Goal: Transaction & Acquisition: Purchase product/service

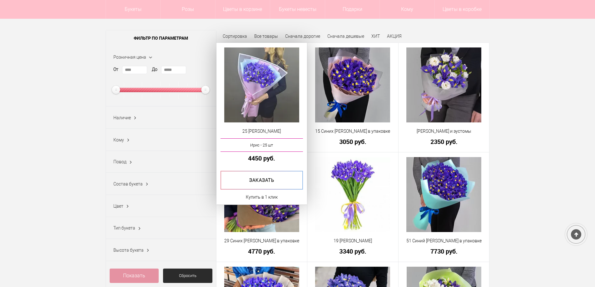
scroll to position [94, 0]
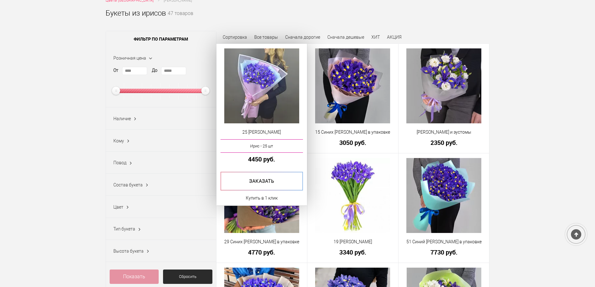
scroll to position [94, 0]
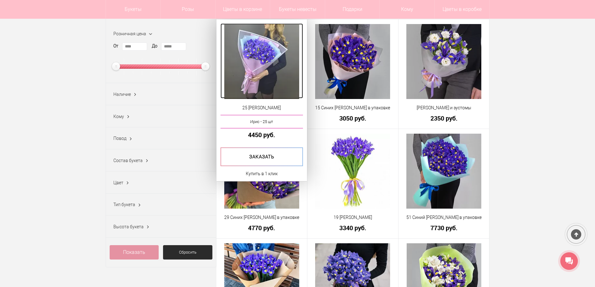
click at [253, 76] on img at bounding box center [261, 61] width 75 height 75
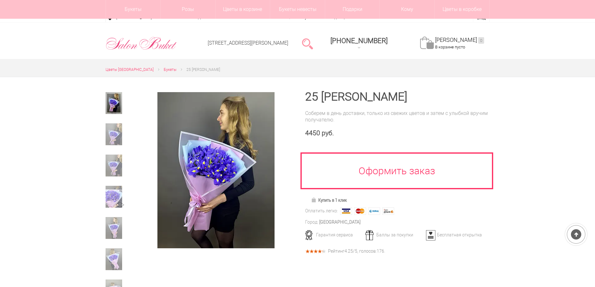
scroll to position [94, 0]
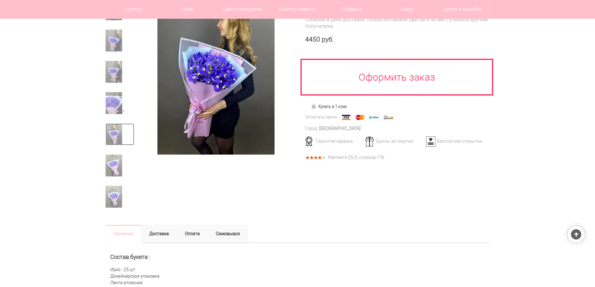
click at [117, 139] on img at bounding box center [114, 134] width 17 height 22
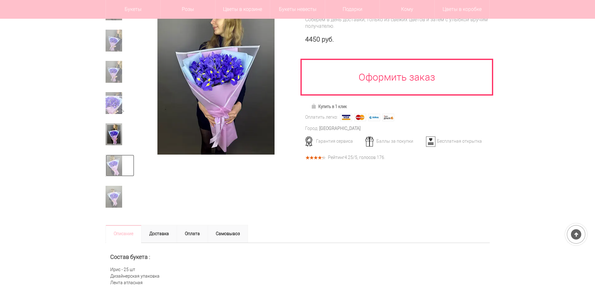
click at [108, 157] on img at bounding box center [114, 166] width 17 height 22
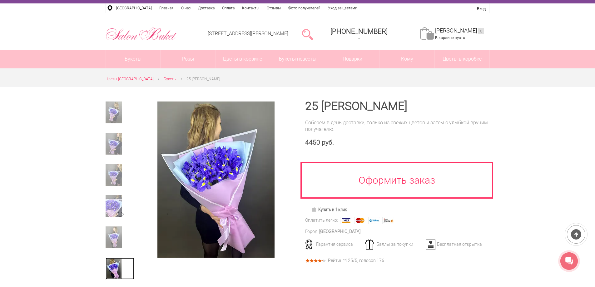
scroll to position [31, 0]
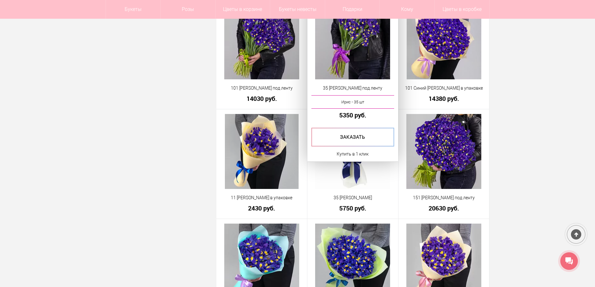
scroll to position [905, 0]
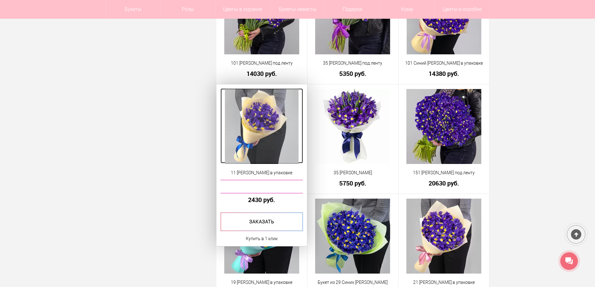
click at [279, 140] on img at bounding box center [262, 126] width 74 height 75
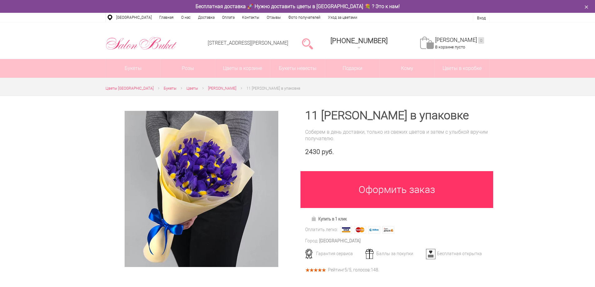
scroll to position [62, 0]
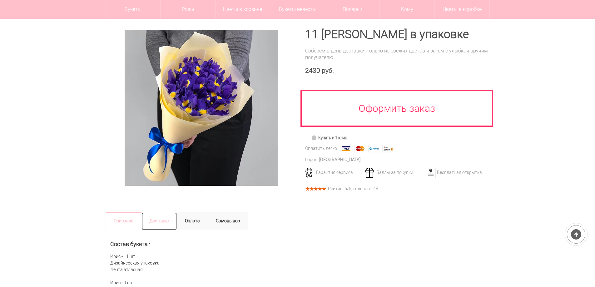
click at [159, 222] on link "Доставка" at bounding box center [159, 221] width 36 height 18
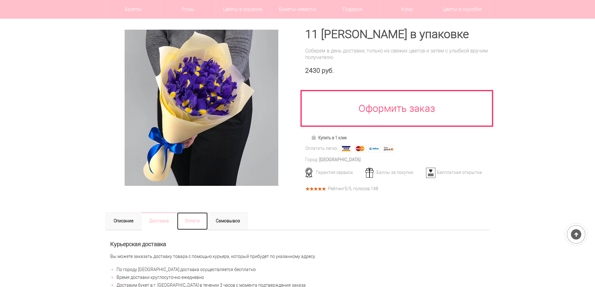
click at [197, 217] on link "Оплата" at bounding box center [192, 221] width 31 height 18
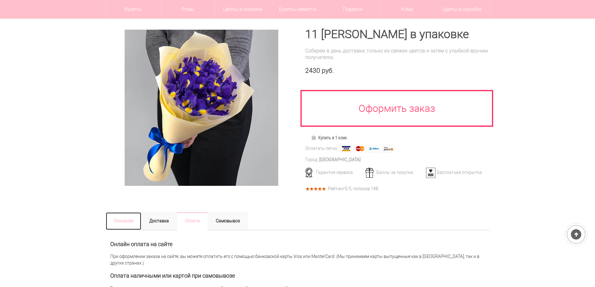
click at [123, 220] on link "Описание" at bounding box center [124, 221] width 36 height 18
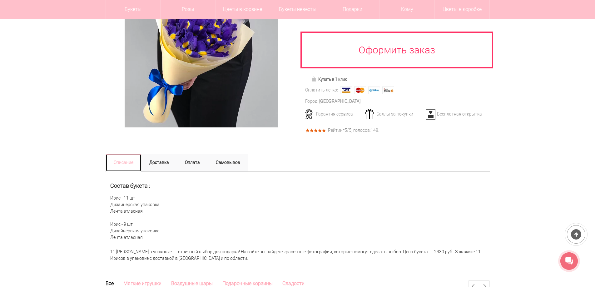
scroll to position [0, 0]
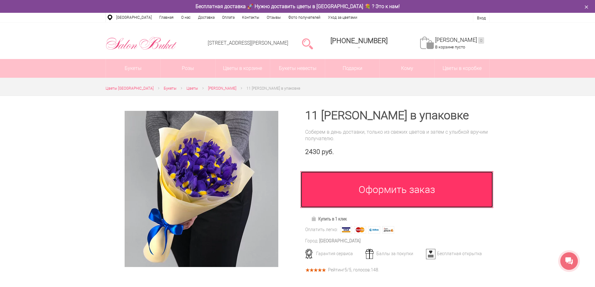
click at [345, 179] on link "Оформить заказ" at bounding box center [396, 189] width 193 height 37
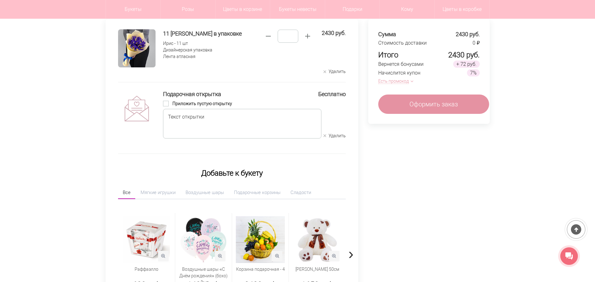
scroll to position [62, 0]
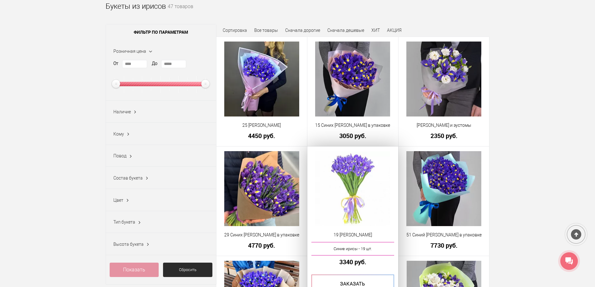
scroll to position [50, 0]
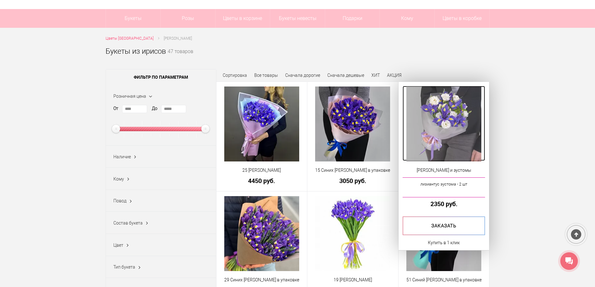
click at [443, 114] on img at bounding box center [443, 123] width 75 height 75
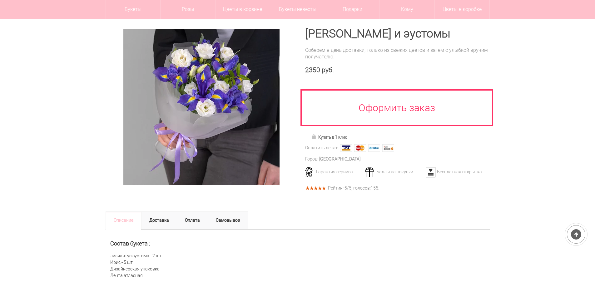
scroll to position [62, 0]
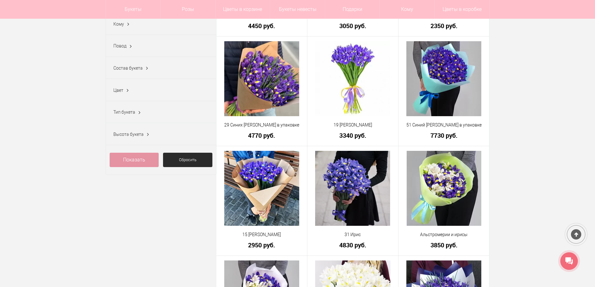
scroll to position [206, 0]
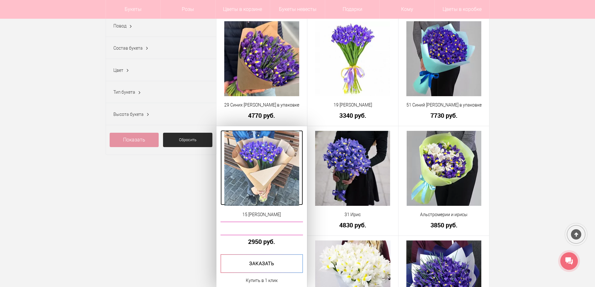
click at [239, 167] on img at bounding box center [261, 168] width 75 height 75
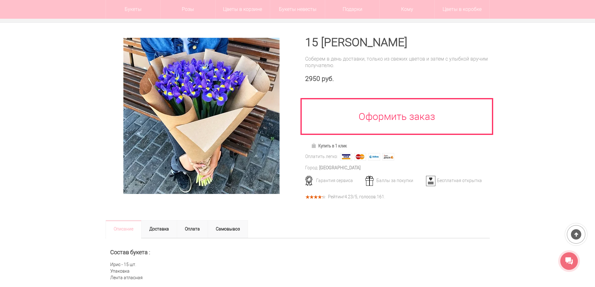
scroll to position [156, 0]
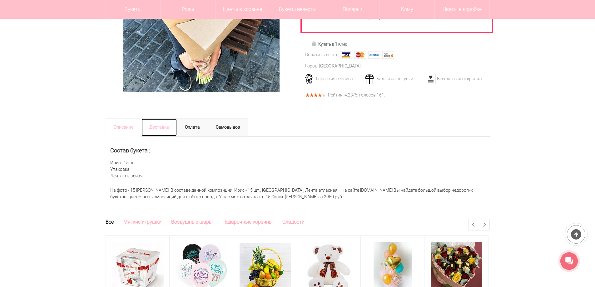
click at [164, 129] on link "Доставка" at bounding box center [159, 127] width 36 height 18
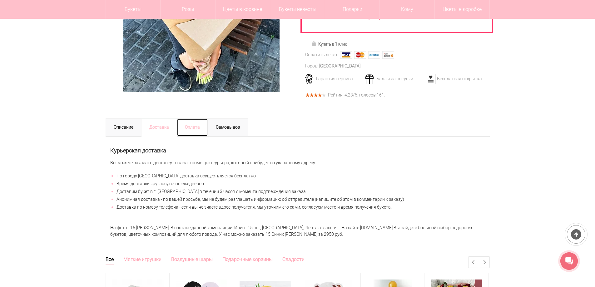
click at [194, 128] on link "Оплата" at bounding box center [192, 127] width 31 height 18
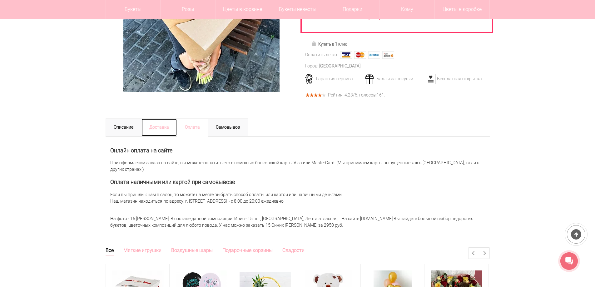
click at [158, 126] on link "Доставка" at bounding box center [159, 127] width 36 height 18
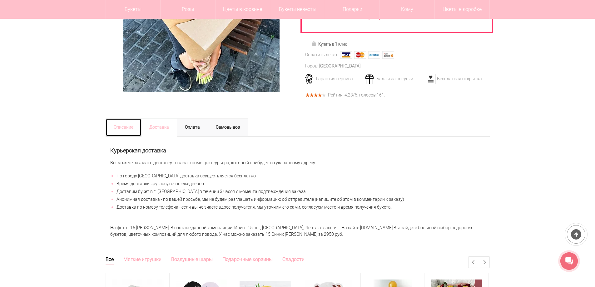
click at [116, 129] on link "Описание" at bounding box center [124, 127] width 36 height 18
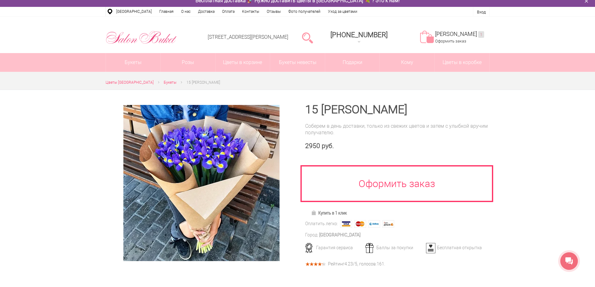
scroll to position [0, 0]
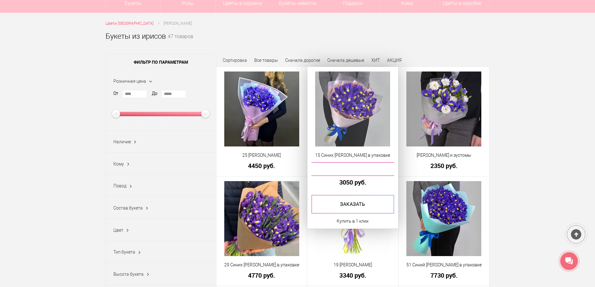
scroll to position [37, 0]
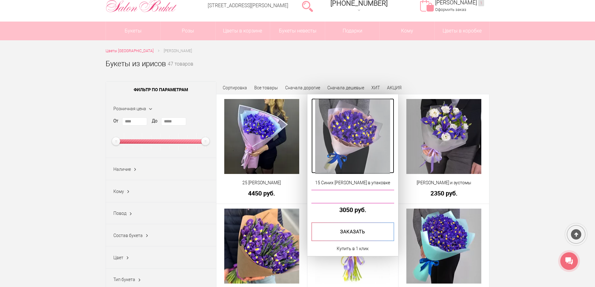
click at [347, 110] on img at bounding box center [352, 136] width 75 height 75
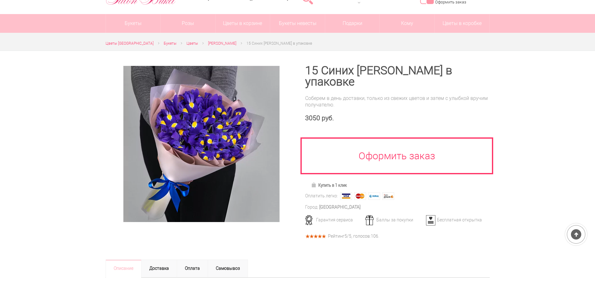
scroll to position [62, 0]
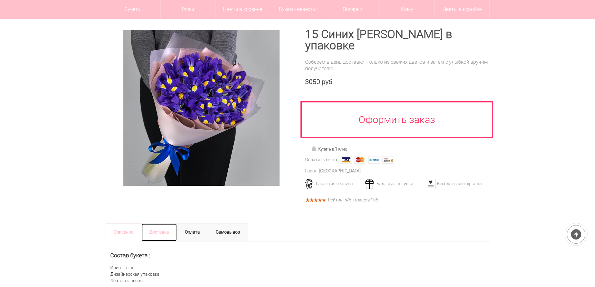
click at [162, 223] on link "Доставка" at bounding box center [159, 232] width 36 height 18
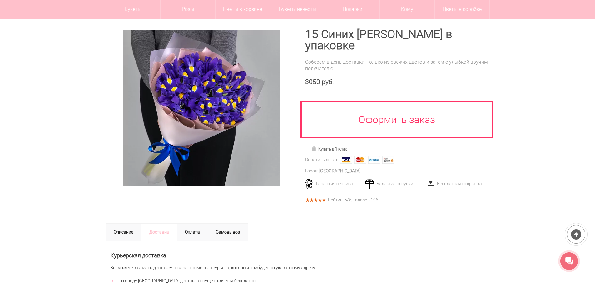
click at [322, 195] on div at bounding box center [315, 199] width 21 height 9
drag, startPoint x: 323, startPoint y: 189, endPoint x: 326, endPoint y: 189, distance: 3.3
click at [323, 195] on div at bounding box center [315, 199] width 21 height 9
click at [326, 195] on div at bounding box center [315, 199] width 21 height 9
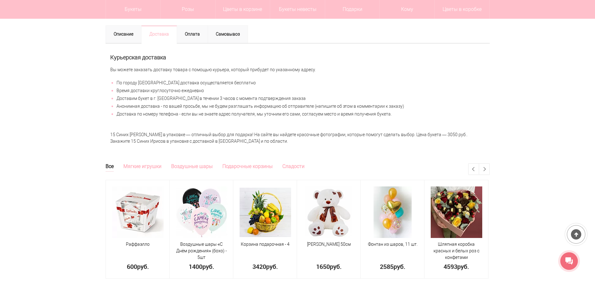
scroll to position [125, 0]
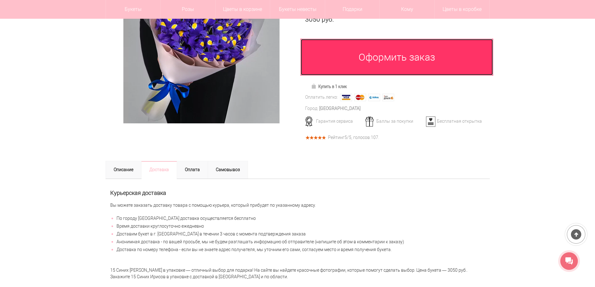
click at [364, 56] on link "Оформить заказ" at bounding box center [396, 57] width 193 height 37
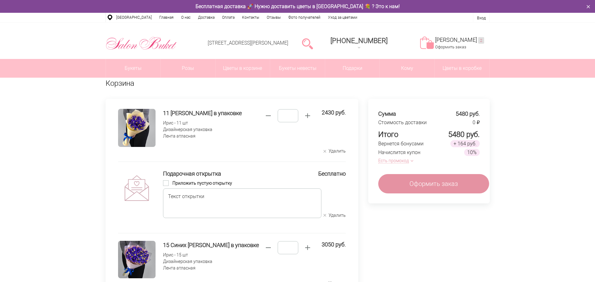
click at [273, 118] on span "button" at bounding box center [268, 116] width 10 height 10
click at [268, 119] on span "button" at bounding box center [268, 116] width 10 height 10
click at [332, 151] on button "Удалить" at bounding box center [334, 151] width 22 height 6
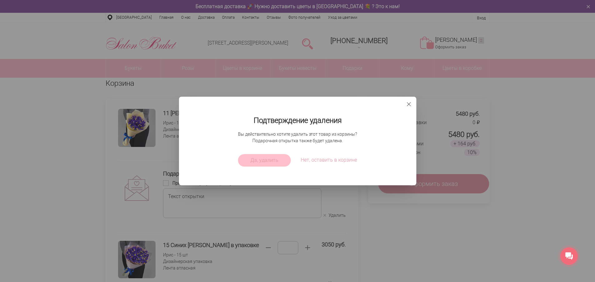
click at [275, 162] on span "Да, удалить" at bounding box center [264, 160] width 28 height 7
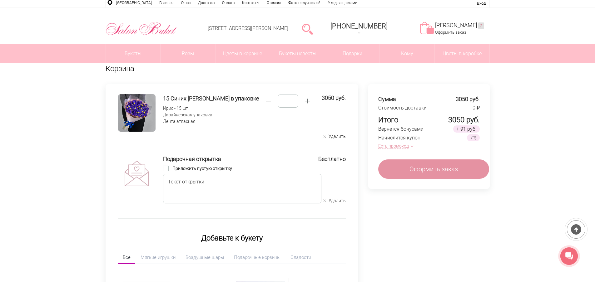
scroll to position [31, 0]
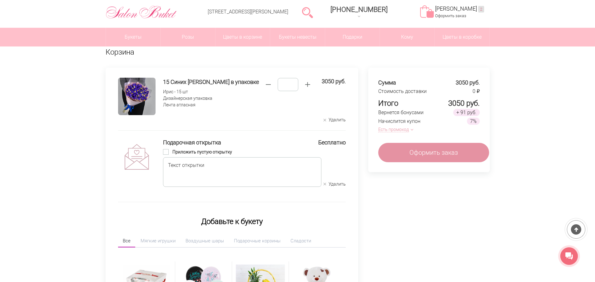
click at [395, 129] on button "Есть промокод" at bounding box center [394, 129] width 32 height 7
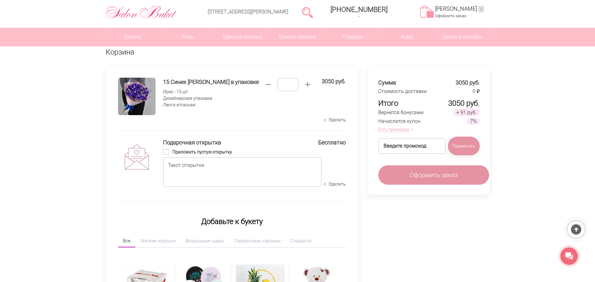
click at [169, 153] on span at bounding box center [166, 152] width 6 height 6
click at [168, 152] on span at bounding box center [166, 152] width 6 height 6
click at [169, 151] on span at bounding box center [166, 152] width 6 height 6
click at [409, 180] on link "Оформить заказ" at bounding box center [433, 174] width 111 height 19
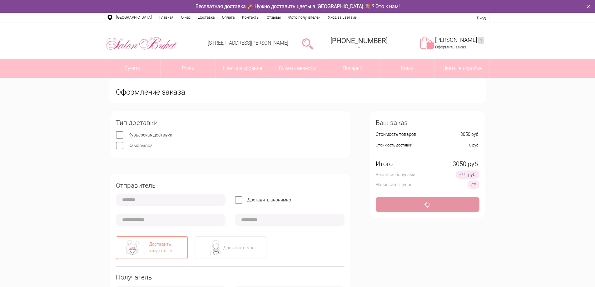
type input "**********"
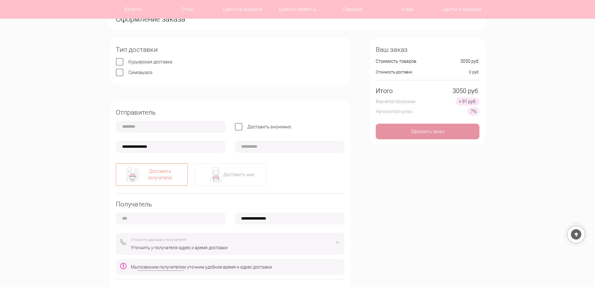
scroll to position [62, 0]
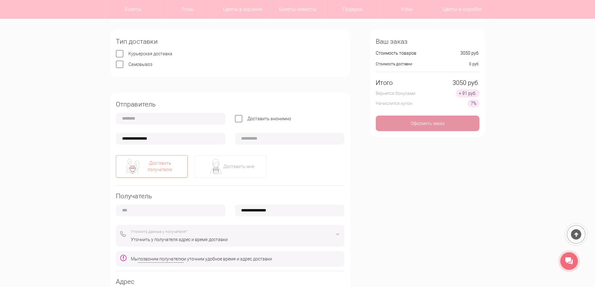
type input "**********"
click at [131, 139] on input "**********" at bounding box center [171, 139] width 110 height 12
click at [139, 121] on input "text" at bounding box center [171, 119] width 110 height 12
type input "*****"
click at [159, 144] on input "**********" at bounding box center [171, 139] width 110 height 12
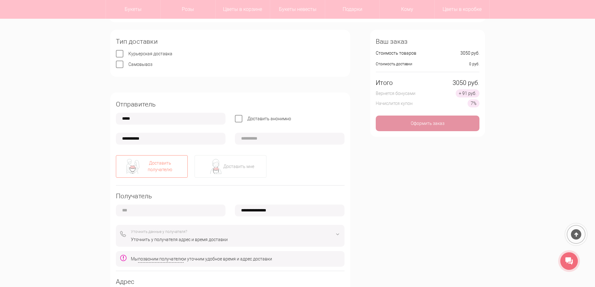
type input "**********"
click at [260, 118] on span "Доставить анонимно" at bounding box center [269, 118] width 44 height 5
click at [129, 140] on input "**********" at bounding box center [171, 139] width 110 height 12
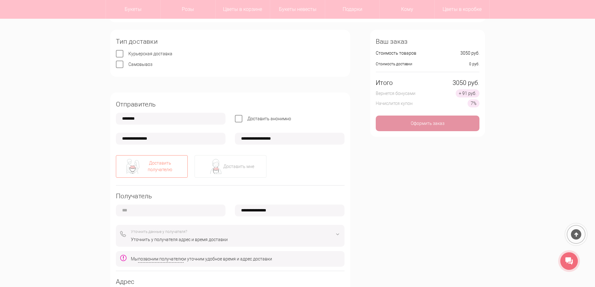
click at [131, 139] on input "**********" at bounding box center [171, 139] width 110 height 12
click at [129, 139] on input "**********" at bounding box center [171, 139] width 110 height 12
click at [131, 139] on input "**********" at bounding box center [171, 139] width 110 height 12
click at [164, 140] on input "**********" at bounding box center [171, 139] width 110 height 12
click at [238, 174] on div "Доставить мне" at bounding box center [230, 166] width 72 height 22
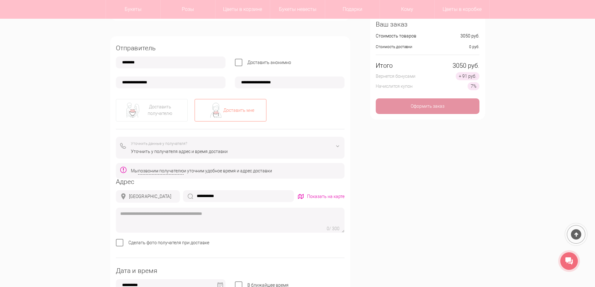
scroll to position [125, 0]
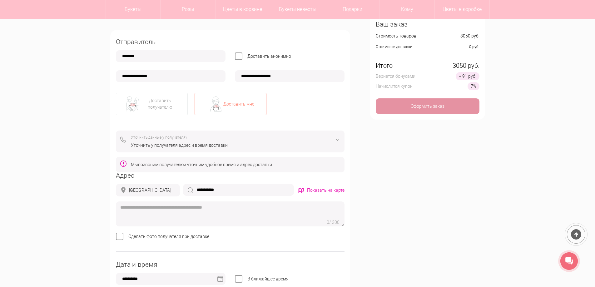
click at [233, 143] on div "Уточнить у получателя адрес и время доставки" at bounding box center [235, 145] width 209 height 7
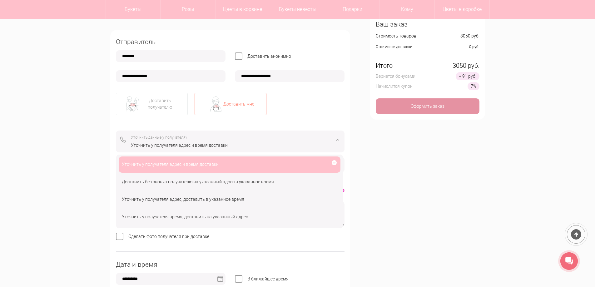
click at [217, 144] on div "Уточнить у получателя адрес и время доставки" at bounding box center [235, 145] width 209 height 7
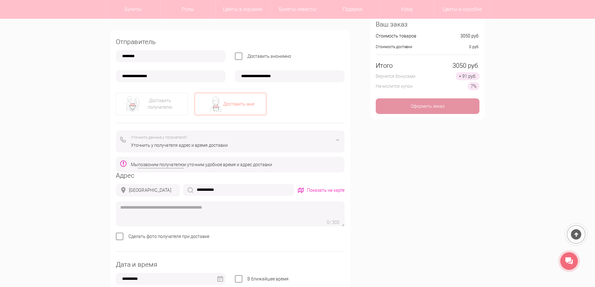
click at [314, 190] on div "Показать на карте" at bounding box center [325, 190] width 37 height 7
click at [312, 189] on div "Показать на карте" at bounding box center [325, 190] width 37 height 7
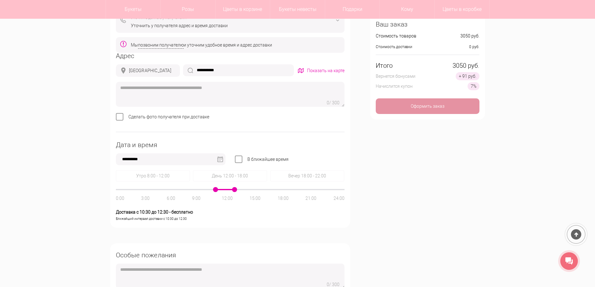
scroll to position [250, 0]
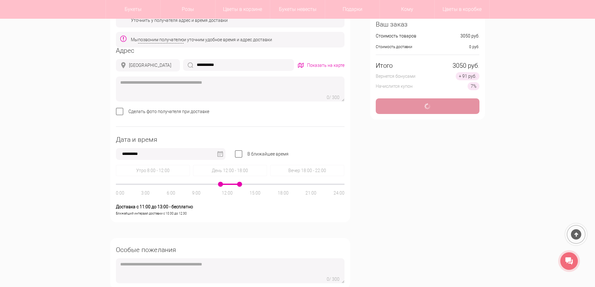
drag, startPoint x: 215, startPoint y: 185, endPoint x: 222, endPoint y: 186, distance: 6.9
click at [222, 186] on span at bounding box center [220, 184] width 5 height 5
type input "**********"
drag, startPoint x: 220, startPoint y: 185, endPoint x: 249, endPoint y: 187, distance: 29.7
click at [249, 185] on div "0:00 3:00 6:00 9:00 12:00 15:00 18:00 21:00 24:00" at bounding box center [230, 184] width 229 height 1
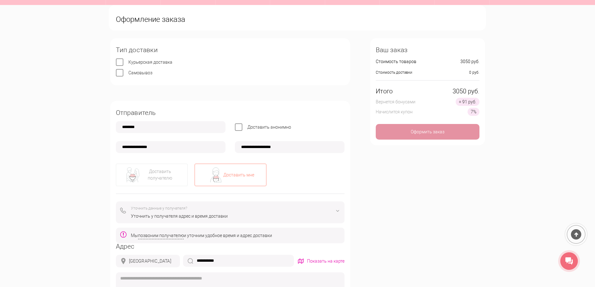
scroll to position [94, 0]
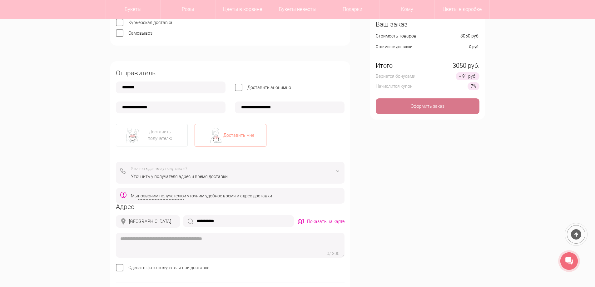
click at [412, 110] on div "Оформить заказ" at bounding box center [428, 106] width 104 height 16
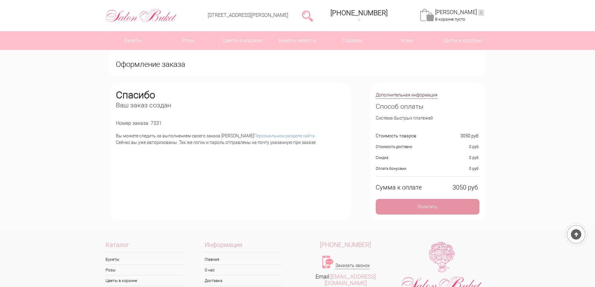
scroll to position [31, 0]
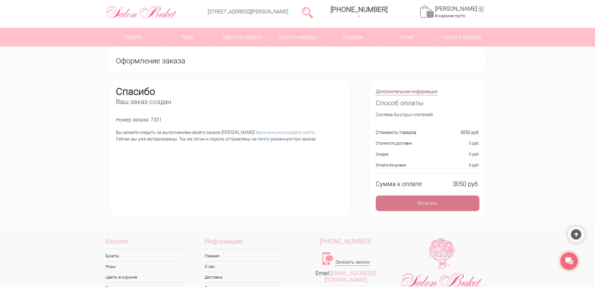
click at [405, 201] on div "Оплатить" at bounding box center [428, 203] width 104 height 16
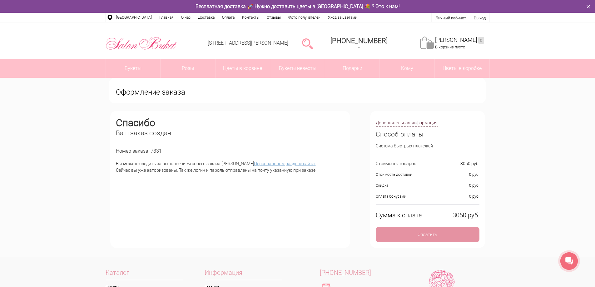
click at [254, 164] on link "Персональном разделе сайта." at bounding box center [285, 163] width 62 height 5
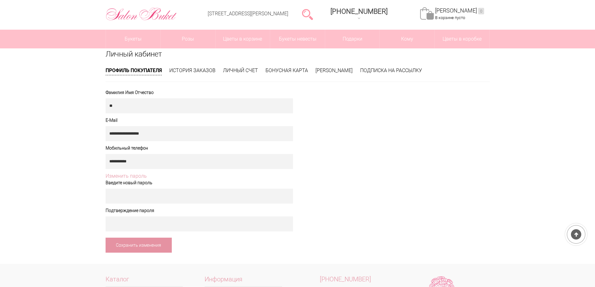
scroll to position [62, 0]
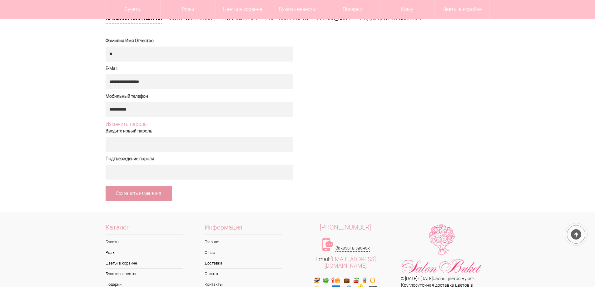
click at [134, 125] on span "Изменить пароль" at bounding box center [126, 124] width 41 height 6
click at [128, 129] on label "Введите новый пароль" at bounding box center [199, 131] width 187 height 7
click at [128, 133] on label "Введите новый пароль" at bounding box center [199, 131] width 187 height 7
click at [130, 121] on span "Изменить пароль" at bounding box center [126, 124] width 41 height 6
click at [134, 134] on label "Введите новый пароль" at bounding box center [199, 131] width 187 height 7
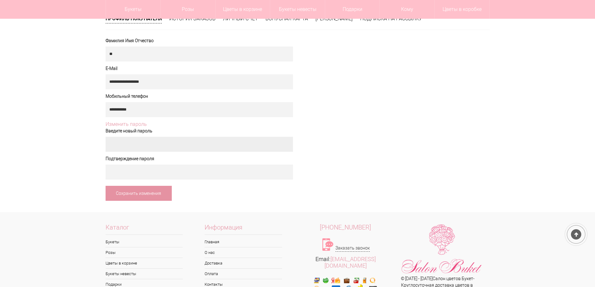
click at [135, 149] on input "text" at bounding box center [199, 144] width 187 height 15
click at [124, 139] on input "text" at bounding box center [199, 144] width 187 height 15
type input "**********"
click at [201, 171] on input "text" at bounding box center [199, 172] width 187 height 15
type input "**********"
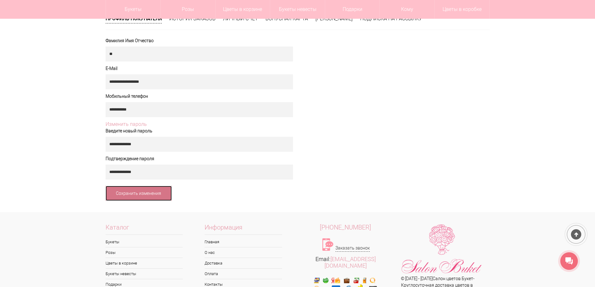
click at [156, 190] on link "Сохранить изменения" at bounding box center [139, 193] width 66 height 15
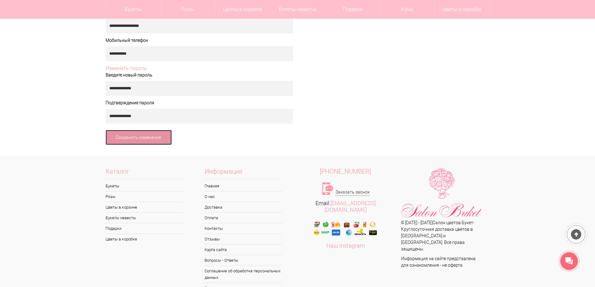
scroll to position [0, 0]
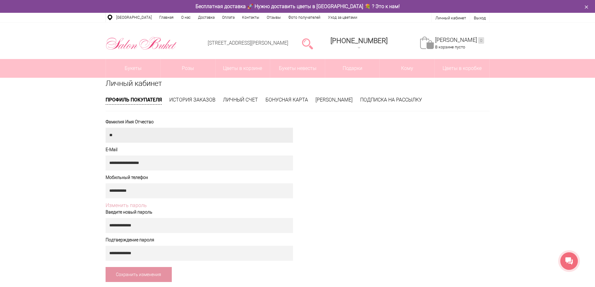
click at [134, 133] on input "text" at bounding box center [199, 135] width 187 height 15
click at [151, 135] on input "**********" at bounding box center [199, 135] width 187 height 15
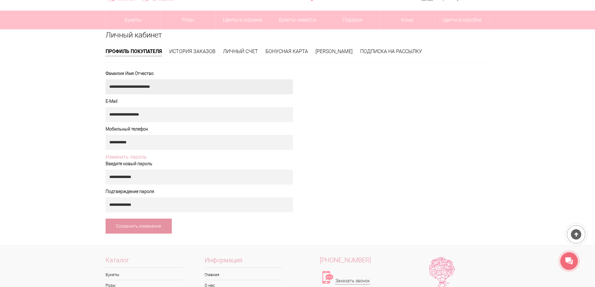
scroll to position [62, 0]
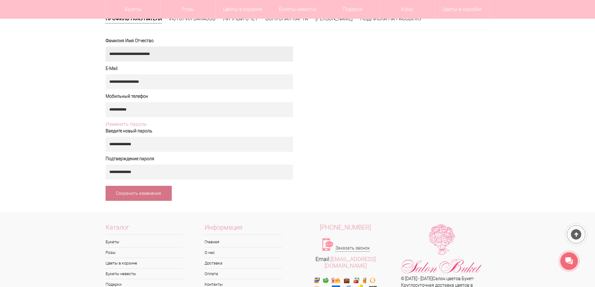
type input "**********"
click at [159, 188] on link "Сохранить изменения" at bounding box center [139, 193] width 66 height 15
click at [146, 194] on link "Сохранить изменения" at bounding box center [139, 193] width 66 height 15
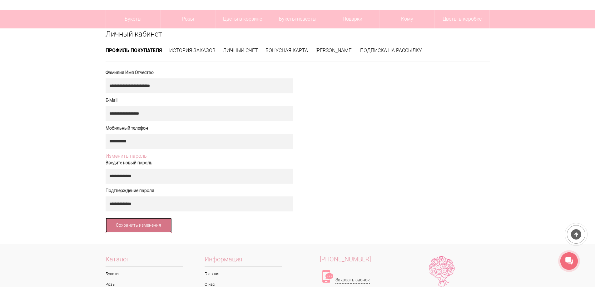
scroll to position [0, 0]
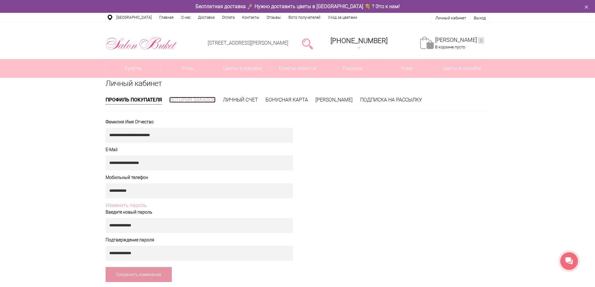
click at [182, 99] on link "История заказов" at bounding box center [192, 100] width 46 height 6
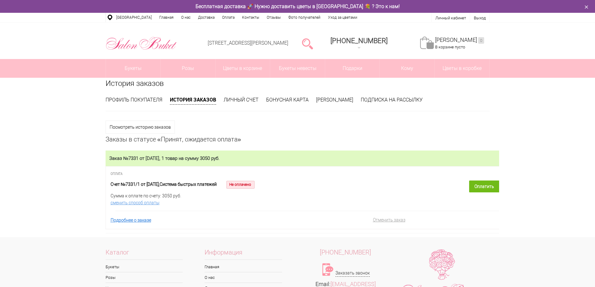
click at [256, 161] on h2 "Заказ №7331 от 08.10.2025, 1 товар на сумму 3050 руб." at bounding box center [302, 158] width 386 height 6
click at [211, 162] on div "Заказ №7331 от 08.10.2025, 1 товар на сумму 3050 руб." at bounding box center [302, 158] width 393 height 16
click at [132, 160] on h2 "Заказ №7331 от 08.10.2025, 1 товар на сумму 3050 руб." at bounding box center [302, 158] width 386 height 6
click at [253, 185] on span "Не оплачено" at bounding box center [240, 185] width 28 height 8
click at [143, 220] on link "Подробнее о заказе" at bounding box center [131, 220] width 41 height 5
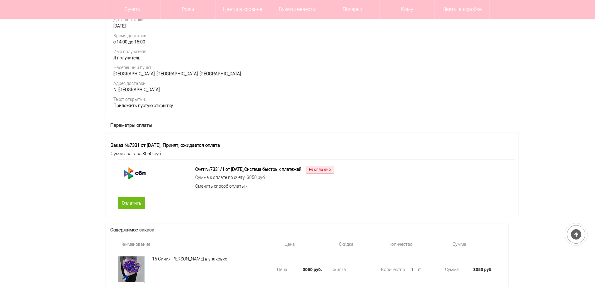
scroll to position [375, 0]
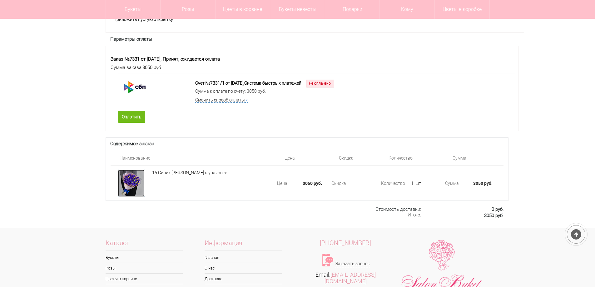
click at [135, 194] on div at bounding box center [131, 183] width 27 height 27
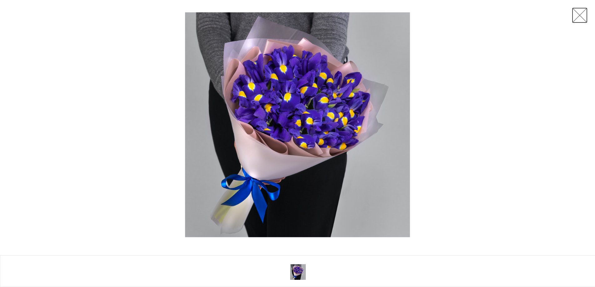
click at [574, 20] on link at bounding box center [580, 15] width 16 height 16
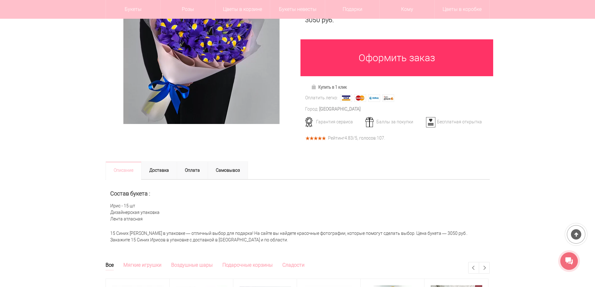
scroll to position [125, 0]
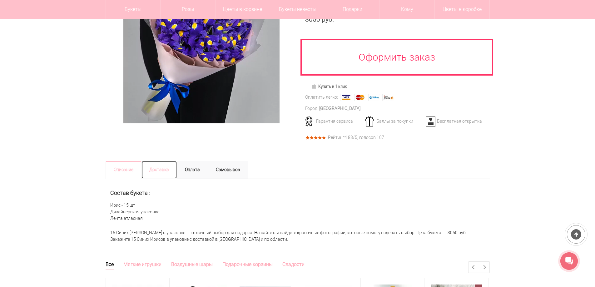
click at [163, 161] on link "Доставка" at bounding box center [159, 170] width 36 height 18
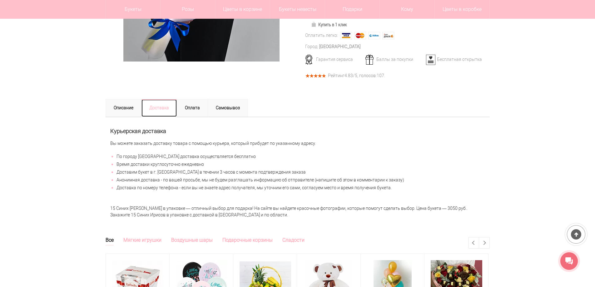
scroll to position [187, 0]
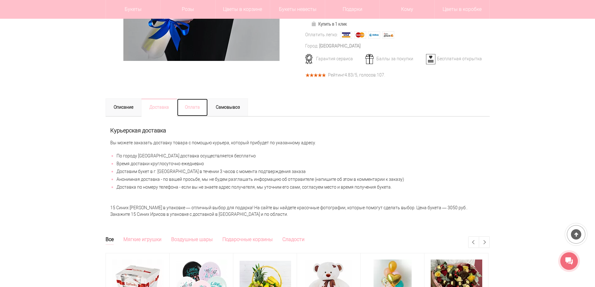
click at [199, 98] on link "Оплата" at bounding box center [192, 107] width 31 height 18
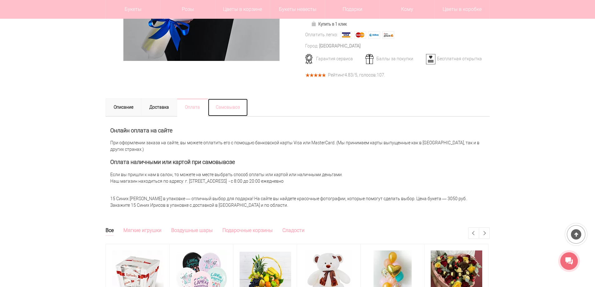
click at [221, 98] on link "Самовывоз" at bounding box center [228, 107] width 40 height 18
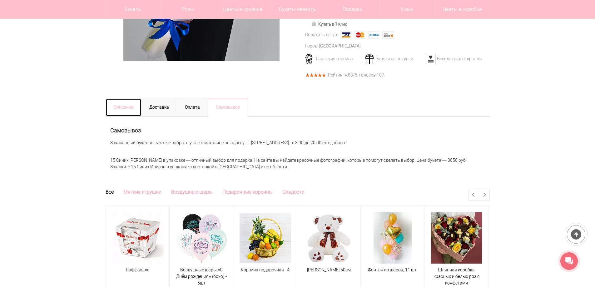
click at [109, 98] on link "Описание" at bounding box center [124, 107] width 36 height 18
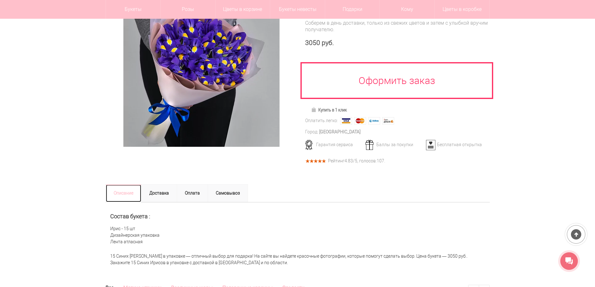
scroll to position [0, 0]
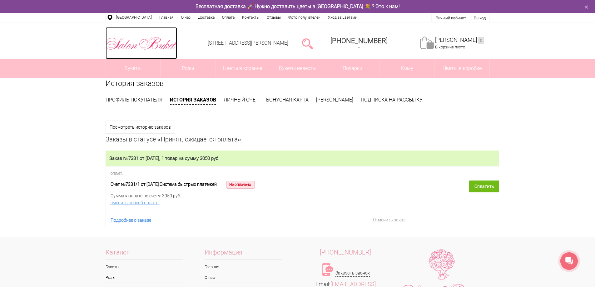
click at [121, 45] on img at bounding box center [141, 43] width 71 height 16
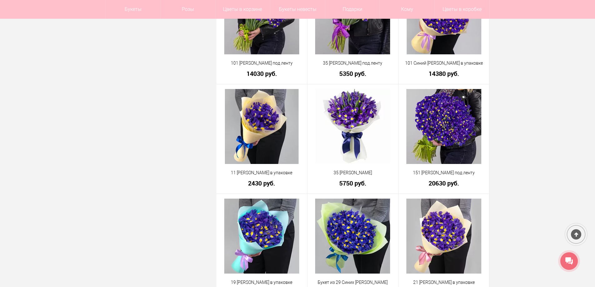
scroll to position [749, 0]
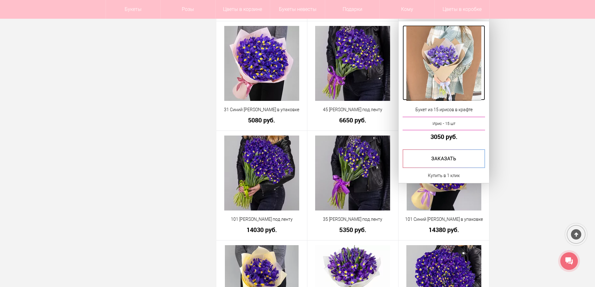
click at [458, 73] on img at bounding box center [443, 63] width 75 height 75
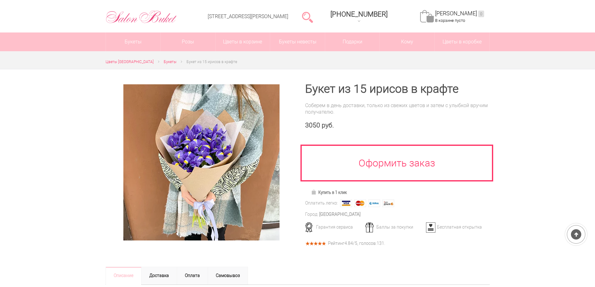
scroll to position [31, 0]
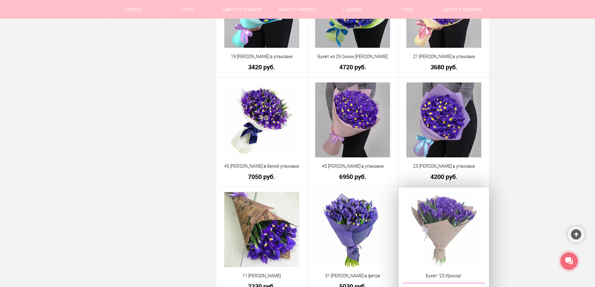
scroll to position [1051, 0]
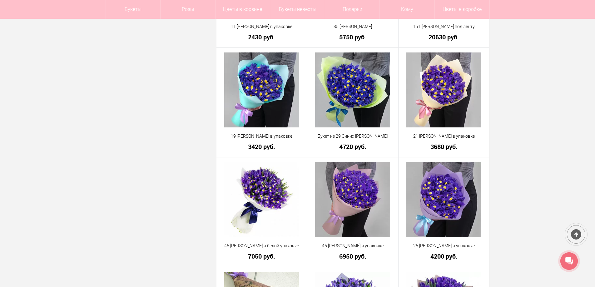
drag, startPoint x: 511, startPoint y: 185, endPoint x: 503, endPoint y: 104, distance: 81.3
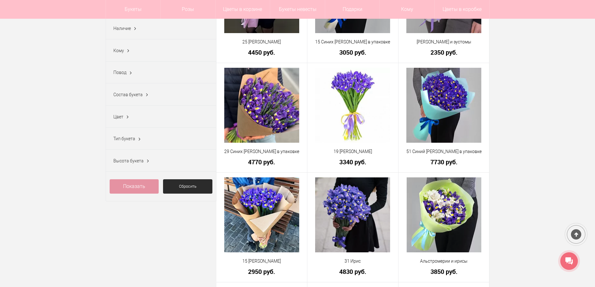
scroll to position [0, 0]
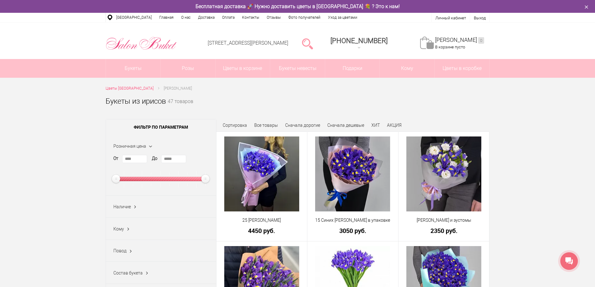
click at [449, 41] on link "Моя корзина 0" at bounding box center [459, 40] width 49 height 7
click at [147, 45] on img at bounding box center [141, 43] width 71 height 16
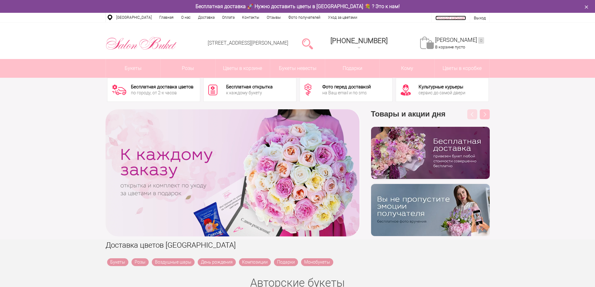
click at [457, 16] on link "Личный кабинет" at bounding box center [450, 18] width 31 height 5
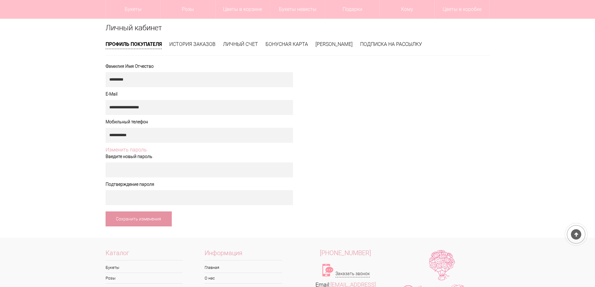
scroll to position [31, 0]
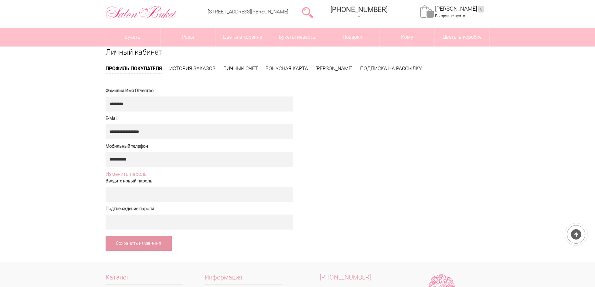
click at [136, 172] on span "Изменить пароль" at bounding box center [126, 174] width 41 height 6
click at [136, 173] on span "Изменить пароль" at bounding box center [126, 174] width 41 height 6
click at [129, 187] on input "text" at bounding box center [199, 194] width 187 height 15
click at [180, 63] on div "**********" at bounding box center [297, 149] width 393 height 204
click at [183, 68] on link "История заказов" at bounding box center [192, 69] width 46 height 6
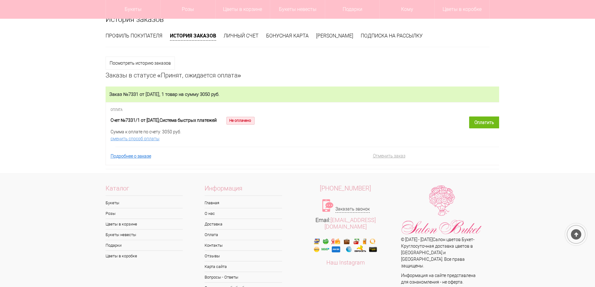
scroll to position [28, 0]
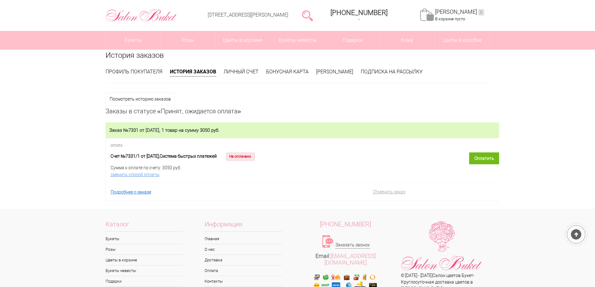
click at [247, 155] on span "Не оплачено" at bounding box center [240, 157] width 28 height 8
click at [228, 160] on div "Счет №7331/1 от [DATE], Система быстрых платежей Не оплачено Сумма к оплате по …" at bounding box center [258, 164] width 295 height 25
drag, startPoint x: 199, startPoint y: 157, endPoint x: 170, endPoint y: 160, distance: 29.0
click at [193, 156] on span "Система быстрых платежей" at bounding box center [188, 156] width 57 height 5
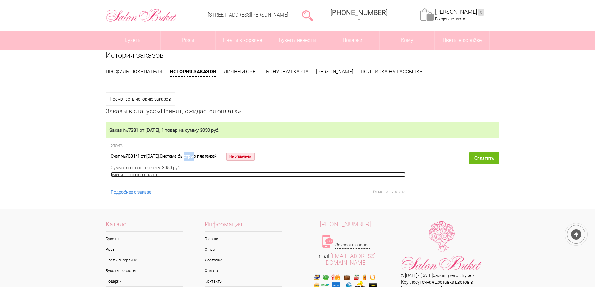
click at [147, 173] on link "сменить способ оплаты" at bounding box center [258, 174] width 295 height 5
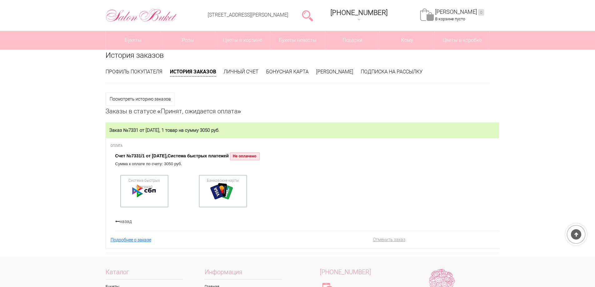
click at [122, 223] on link "назад" at bounding box center [262, 221] width 295 height 7
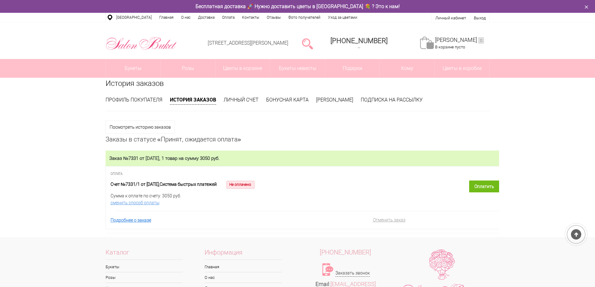
scroll to position [28, 0]
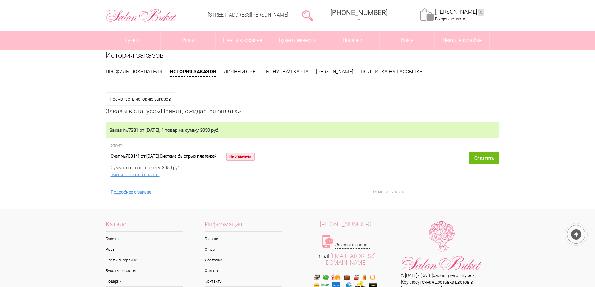
click at [229, 124] on div "Заказ №7331 от [DATE], 1 товар на сумму 3050 руб." at bounding box center [302, 130] width 393 height 16
click at [216, 124] on div "Заказ №7331 от [DATE], 1 товар на сумму 3050 руб." at bounding box center [302, 130] width 393 height 16
click at [169, 112] on h1 "Заказы в статусе «Принят, ожидается оплата»" at bounding box center [298, 104] width 384 height 22
click at [390, 194] on link "Отменить заказ" at bounding box center [389, 191] width 32 height 5
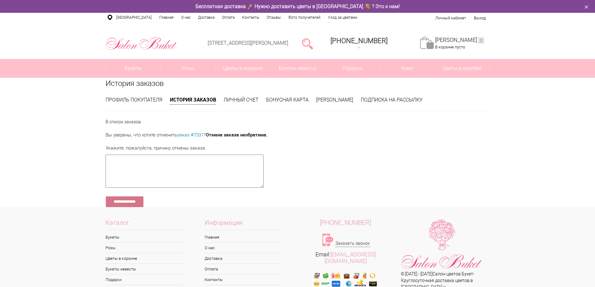
click at [127, 204] on input "**********" at bounding box center [125, 201] width 38 height 11
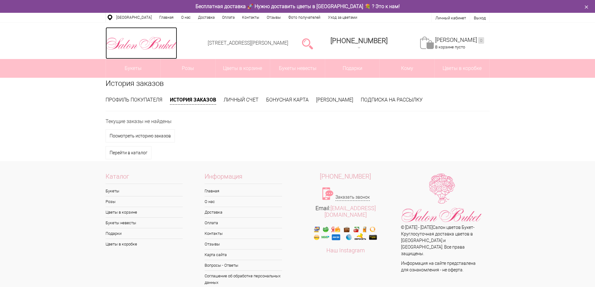
click at [140, 46] on img at bounding box center [141, 43] width 71 height 16
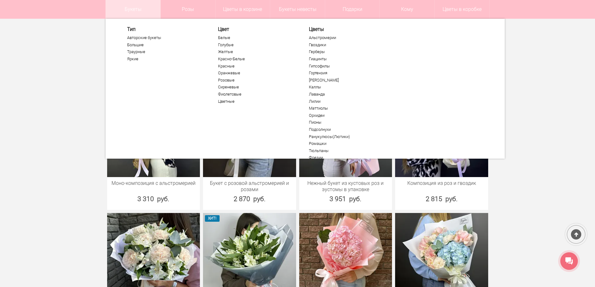
scroll to position [606, 0]
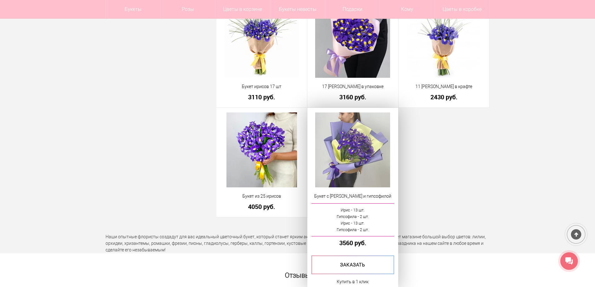
scroll to position [1655, 0]
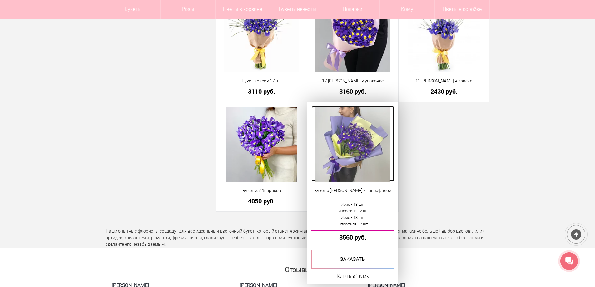
click at [354, 137] on img at bounding box center [352, 144] width 75 height 75
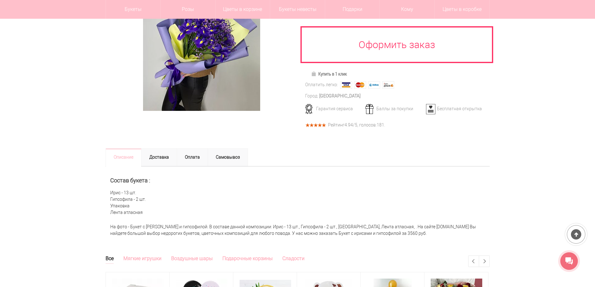
scroll to position [156, 0]
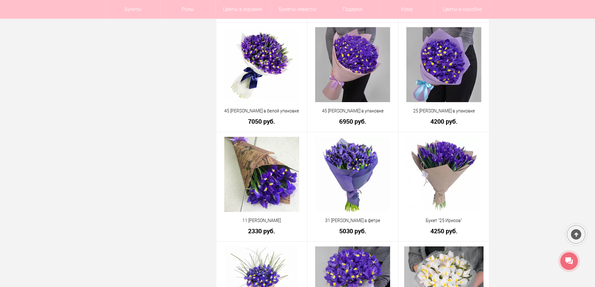
scroll to position [999, 0]
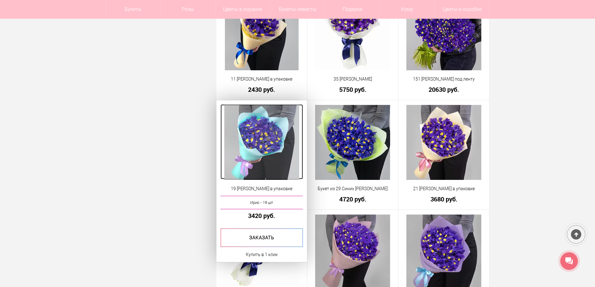
click at [252, 123] on img at bounding box center [261, 142] width 75 height 75
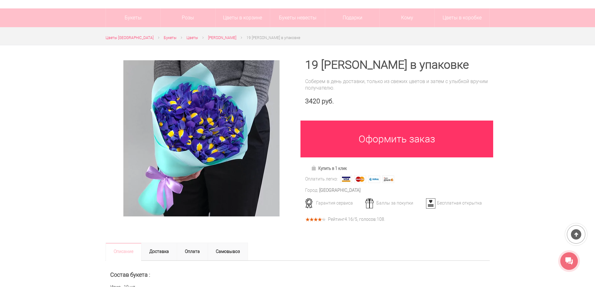
scroll to position [31, 0]
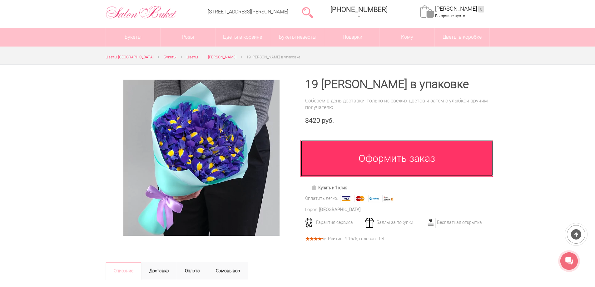
click at [384, 151] on link "Оформить заказ" at bounding box center [396, 158] width 193 height 37
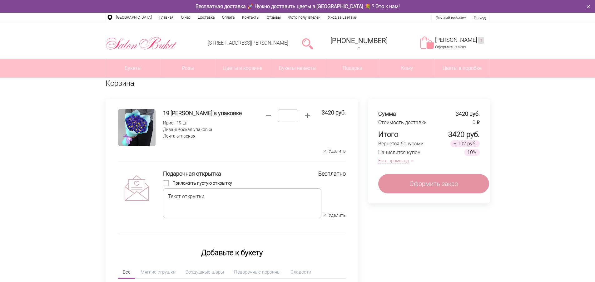
click at [168, 184] on span at bounding box center [166, 183] width 6 height 6
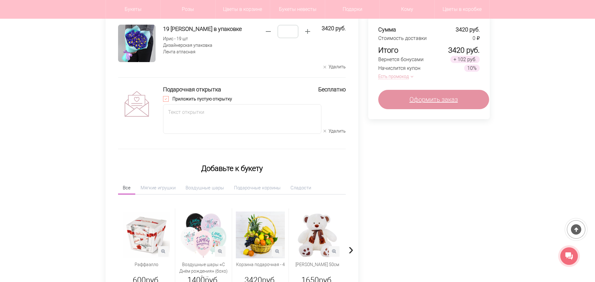
scroll to position [62, 0]
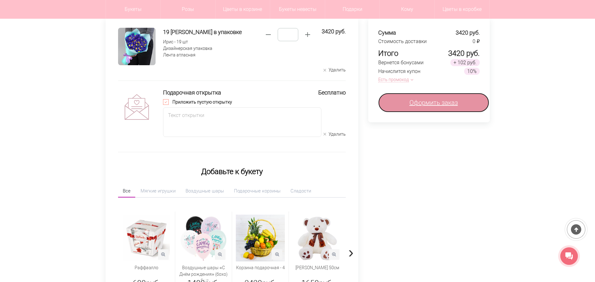
click at [422, 102] on span "Оформить заказ" at bounding box center [433, 102] width 48 height 9
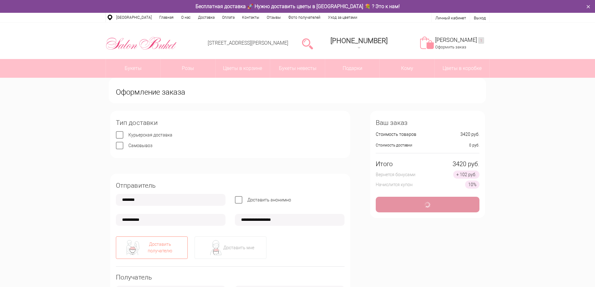
type input "**********"
click at [247, 199] on label "Доставить анонимно" at bounding box center [269, 199] width 44 height 5
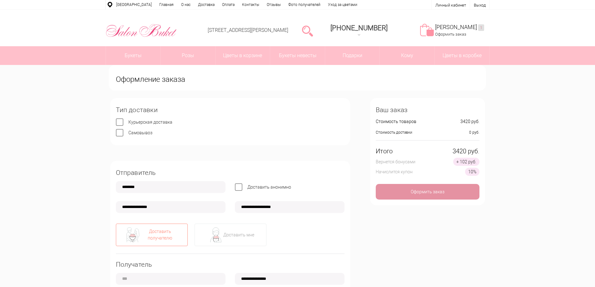
scroll to position [62, 0]
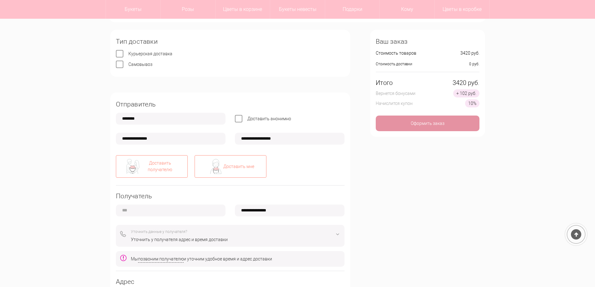
click at [215, 167] on img at bounding box center [215, 166] width 15 height 15
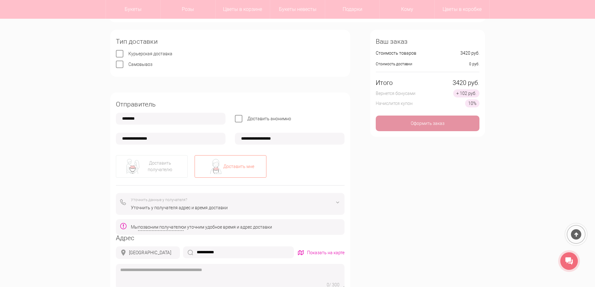
click at [174, 199] on div "Уточнить данные у получателя?" at bounding box center [235, 200] width 209 height 7
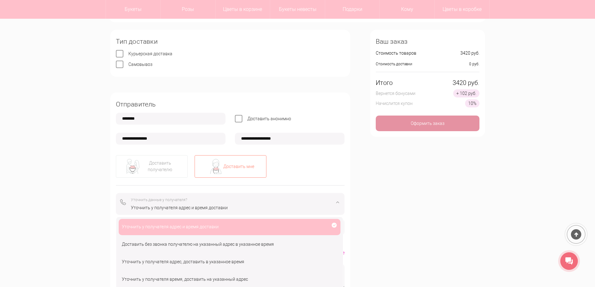
click at [174, 208] on div "Уточнить у получателя адрес и время доставки" at bounding box center [235, 207] width 209 height 7
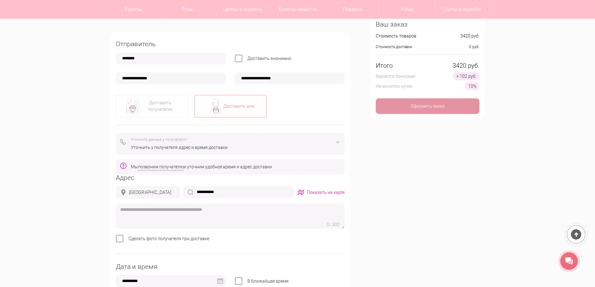
scroll to position [125, 0]
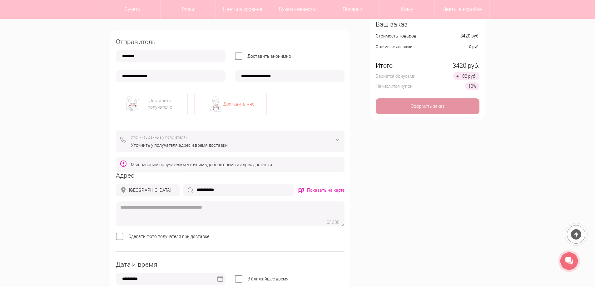
click at [119, 176] on div "Адрес" at bounding box center [230, 175] width 229 height 7
click at [136, 177] on div "Адрес" at bounding box center [230, 175] width 229 height 7
click at [134, 176] on div "Адрес" at bounding box center [230, 175] width 229 height 7
drag, startPoint x: 135, startPoint y: 186, endPoint x: 135, endPoint y: 189, distance: 3.4
click at [135, 186] on div "[GEOGRAPHIC_DATA]" at bounding box center [148, 190] width 64 height 12
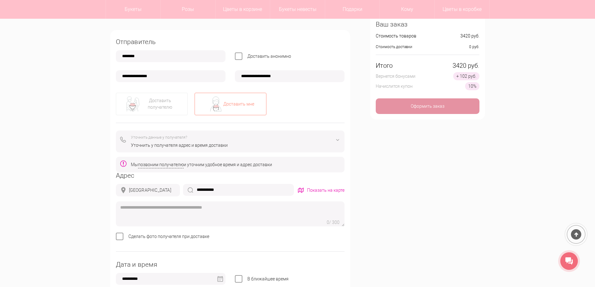
click at [135, 190] on div "[GEOGRAPHIC_DATA]" at bounding box center [150, 190] width 42 height 7
click at [148, 206] on textarea at bounding box center [230, 213] width 229 height 25
click at [174, 207] on textarea at bounding box center [230, 213] width 229 height 25
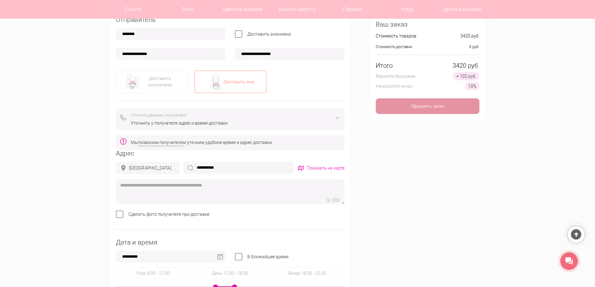
scroll to position [187, 0]
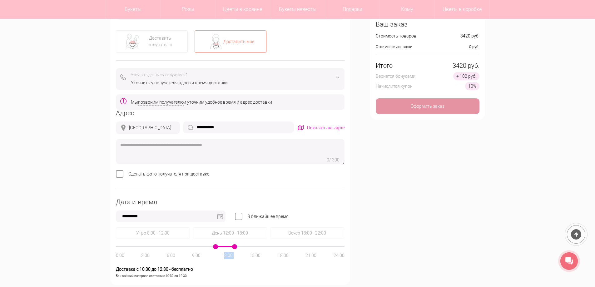
drag, startPoint x: 230, startPoint y: 247, endPoint x: 251, endPoint y: 249, distance: 20.7
click at [251, 249] on div "0:00 3:00 6:00 9:00 12:00 15:00 18:00 21:00 24:00" at bounding box center [230, 253] width 229 height 12
drag, startPoint x: 235, startPoint y: 248, endPoint x: 269, endPoint y: 249, distance: 34.7
click at [269, 247] on div "0:00 3:00 6:00 9:00 12:00 15:00 18:00 21:00 24:00" at bounding box center [230, 246] width 229 height 1
drag, startPoint x: 216, startPoint y: 246, endPoint x: 240, endPoint y: 246, distance: 23.7
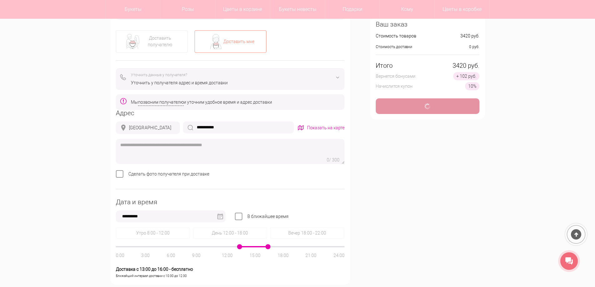
click at [240, 246] on span at bounding box center [239, 246] width 5 height 5
type input "**********"
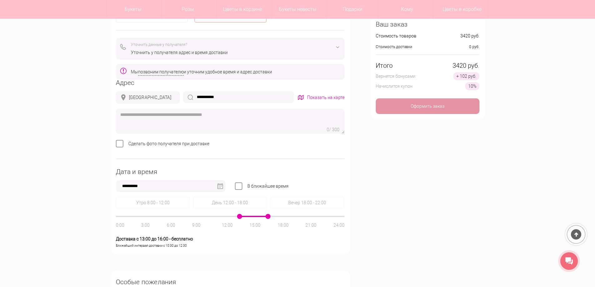
scroll to position [219, 0]
click at [433, 106] on div "Оформить заказ" at bounding box center [428, 106] width 104 height 16
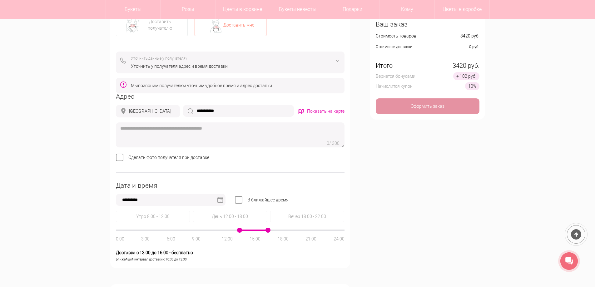
scroll to position [125, 0]
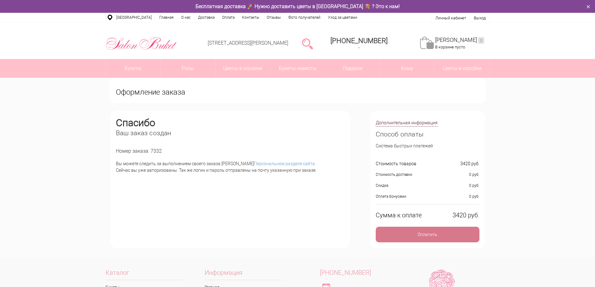
click at [429, 234] on div "Оплатить" at bounding box center [428, 235] width 104 height 16
click at [455, 234] on div "Оплатить" at bounding box center [428, 235] width 104 height 16
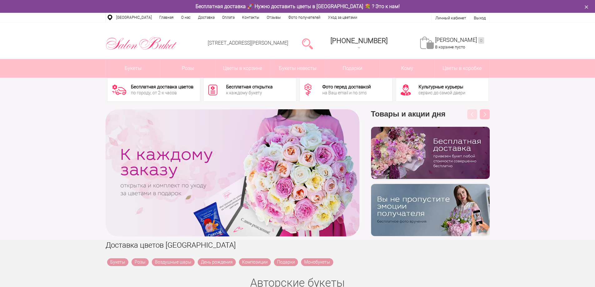
click at [459, 38] on link "Моя корзина 0" at bounding box center [459, 40] width 49 height 7
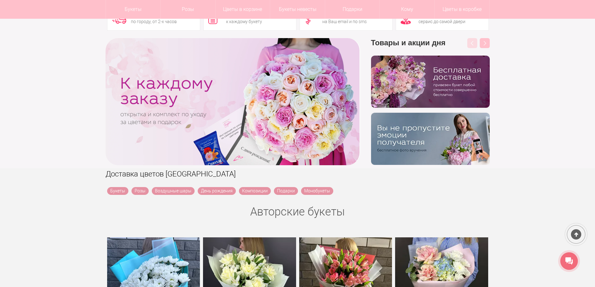
scroll to position [31, 0]
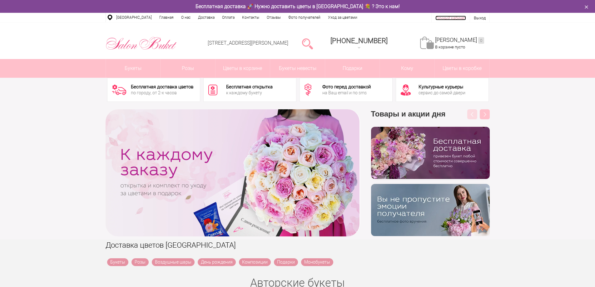
click at [450, 17] on link "Личный кабинет" at bounding box center [450, 18] width 31 height 5
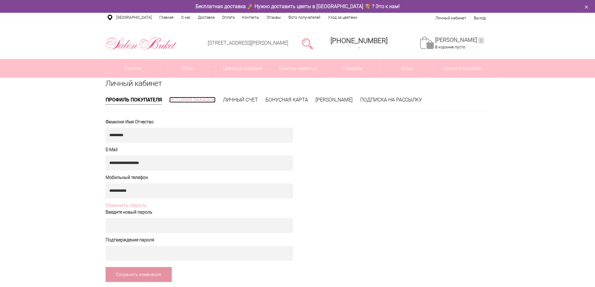
click at [213, 97] on link "История заказов" at bounding box center [192, 100] width 46 height 6
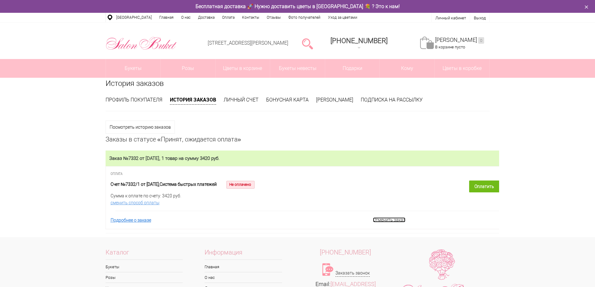
click at [393, 220] on link "Отменить заказ" at bounding box center [389, 219] width 32 height 5
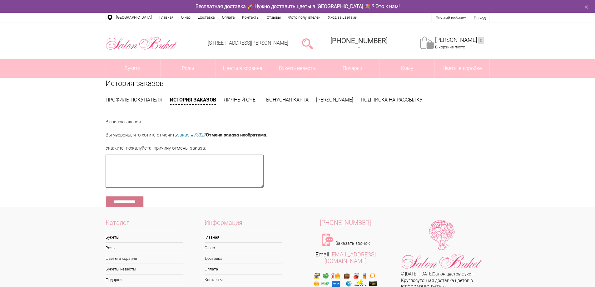
click at [141, 205] on input "**********" at bounding box center [125, 201] width 38 height 11
click at [140, 45] on img at bounding box center [141, 43] width 71 height 16
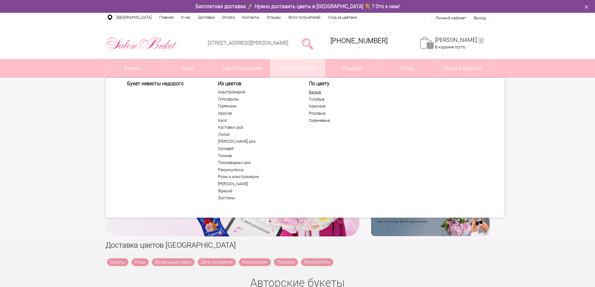
scroll to position [5, 0]
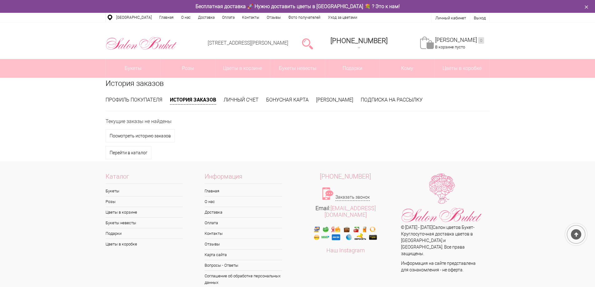
scroll to position [28, 0]
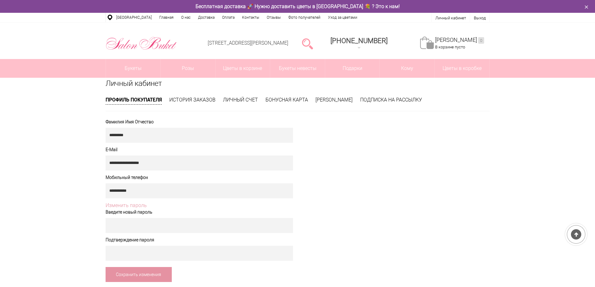
scroll to position [31, 0]
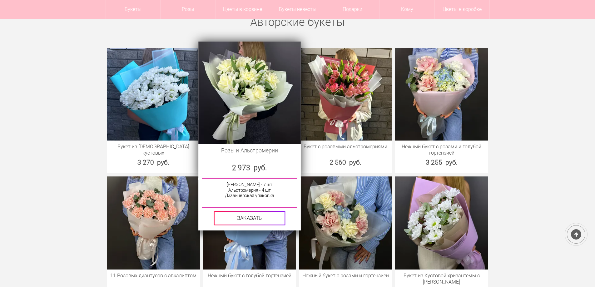
scroll to position [250, 0]
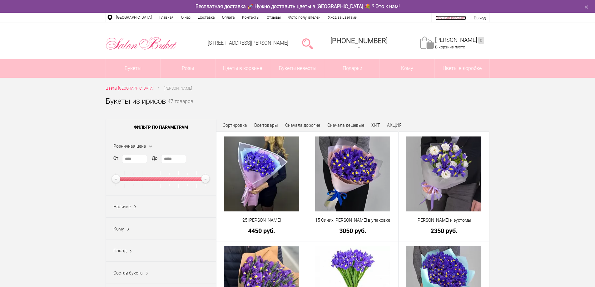
click at [458, 16] on link "Личный кабинет" at bounding box center [450, 18] width 31 height 5
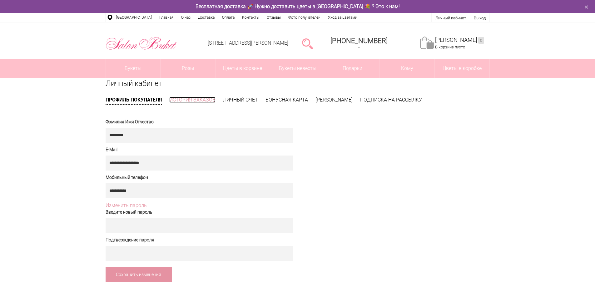
click at [200, 98] on link "История заказов" at bounding box center [192, 100] width 46 height 6
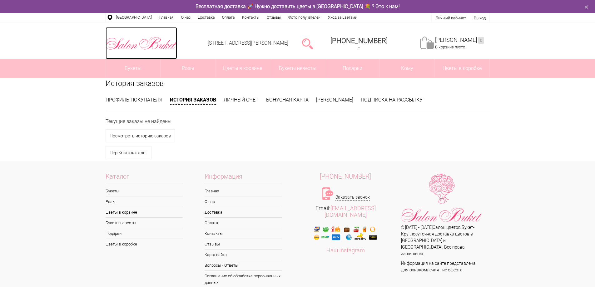
click at [140, 41] on img at bounding box center [141, 43] width 71 height 16
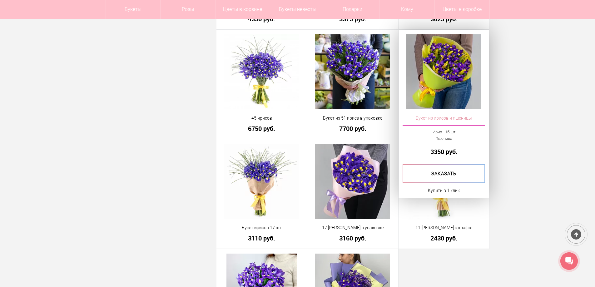
scroll to position [1623, 0]
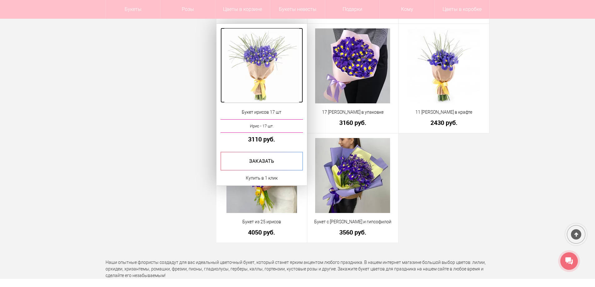
click at [271, 81] on img at bounding box center [261, 65] width 75 height 75
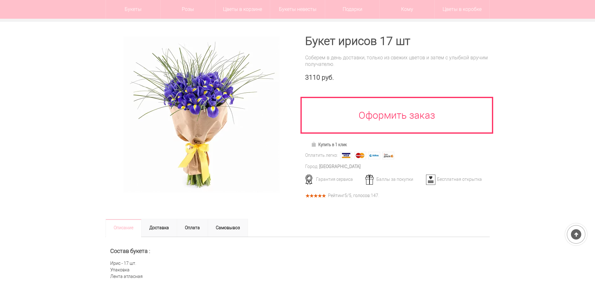
scroll to position [94, 0]
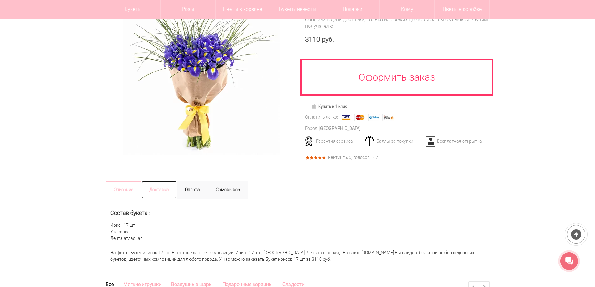
click at [160, 190] on link "Доставка" at bounding box center [159, 190] width 36 height 18
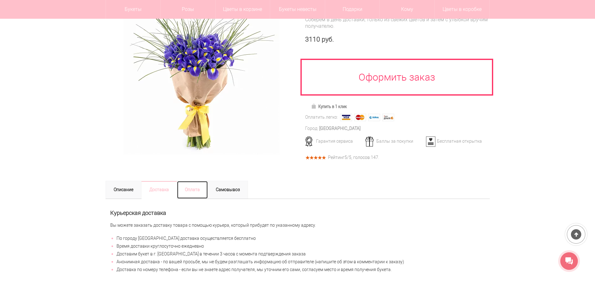
click at [193, 191] on link "Оплата" at bounding box center [192, 190] width 31 height 18
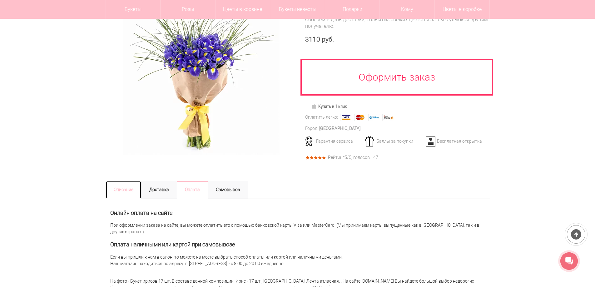
click at [107, 190] on link "Описание" at bounding box center [124, 190] width 36 height 18
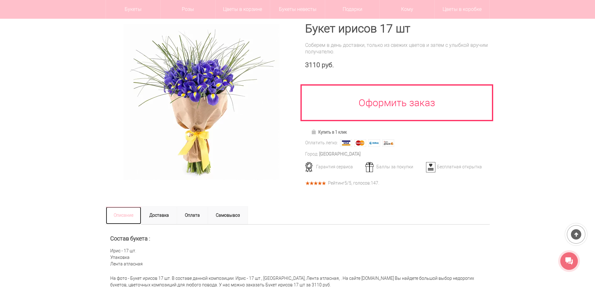
scroll to position [62, 0]
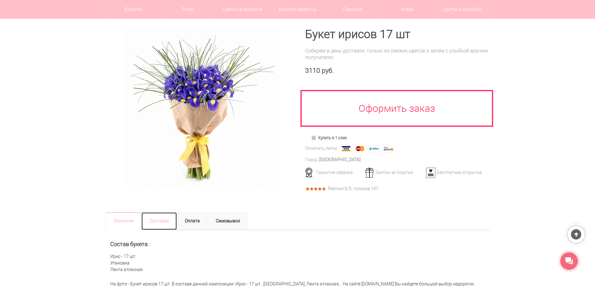
click at [157, 220] on link "Доставка" at bounding box center [159, 221] width 36 height 18
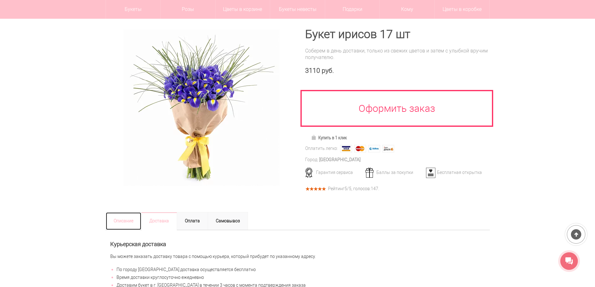
click at [124, 224] on link "Описание" at bounding box center [124, 221] width 36 height 18
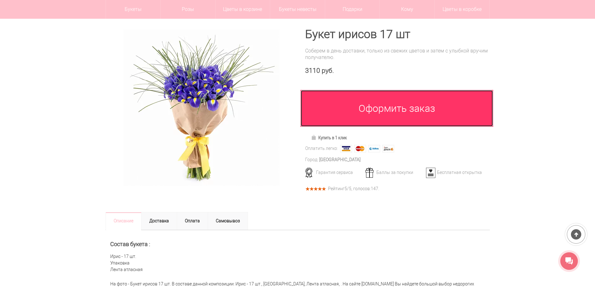
click at [386, 117] on link "Оформить заказ" at bounding box center [396, 108] width 193 height 37
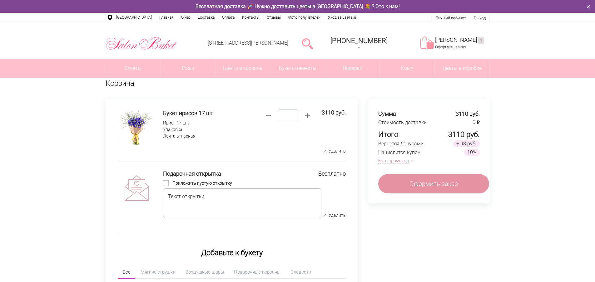
click at [169, 184] on span at bounding box center [166, 183] width 6 height 6
click at [440, 184] on span "Оформить заказ" at bounding box center [433, 183] width 48 height 9
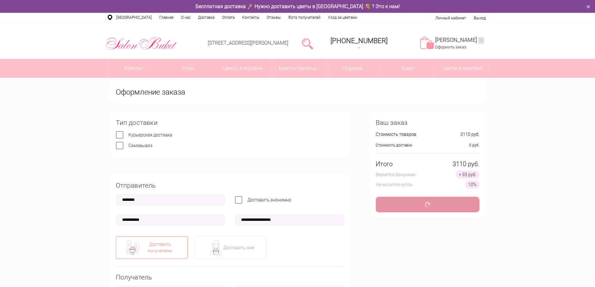
type input "**********"
click at [219, 241] on img at bounding box center [215, 247] width 15 height 15
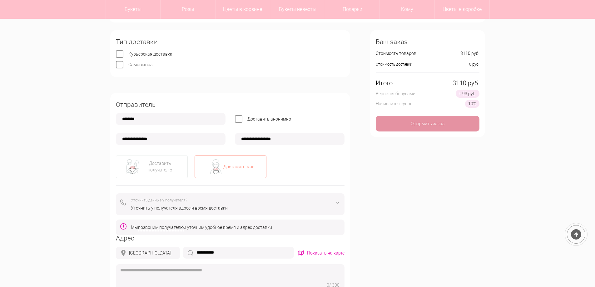
scroll to position [62, 0]
click at [247, 119] on label "Доставить анонимно" at bounding box center [269, 118] width 44 height 5
click at [247, 120] on label "Доставить анонимно" at bounding box center [269, 118] width 44 height 5
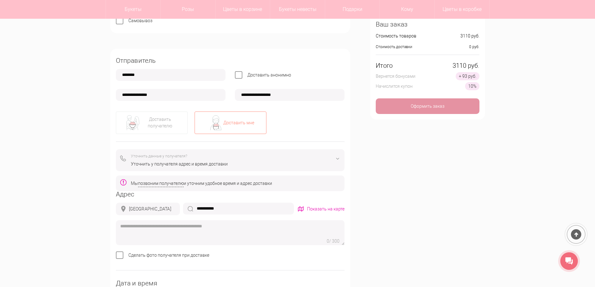
scroll to position [156, 0]
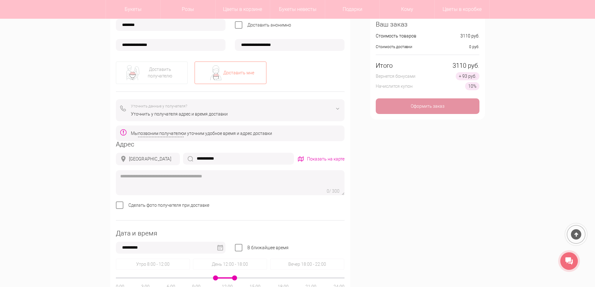
click at [128, 205] on label "Сделать фото получателя при доставке" at bounding box center [168, 205] width 81 height 5
click at [128, 206] on label "Сделать фото получателя при доставке" at bounding box center [168, 205] width 81 height 5
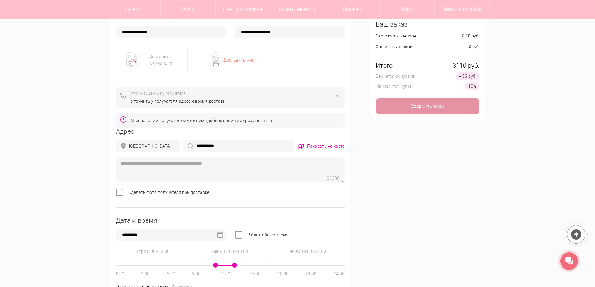
scroll to position [219, 0]
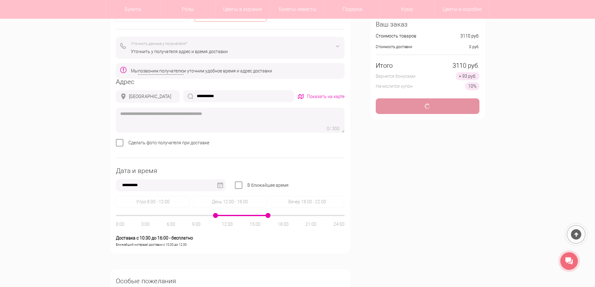
drag, startPoint x: 241, startPoint y: 214, endPoint x: 271, endPoint y: 215, distance: 30.3
click at [271, 215] on div at bounding box center [230, 215] width 229 height 1
drag, startPoint x: 214, startPoint y: 217, endPoint x: 243, endPoint y: 217, distance: 29.4
click at [243, 216] on div "0:00 3:00 6:00 9:00 12:00 15:00 18:00 21:00 24:00" at bounding box center [230, 215] width 229 height 1
type input "**********"
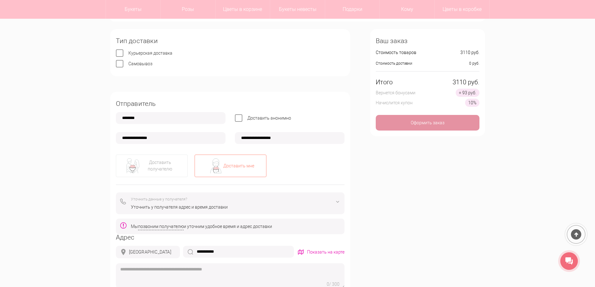
scroll to position [62, 0]
click at [404, 124] on div "Оформить заказ" at bounding box center [428, 124] width 104 height 16
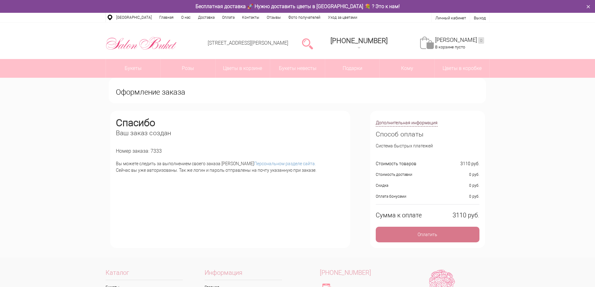
click at [430, 236] on div "Оплатить" at bounding box center [428, 235] width 104 height 16
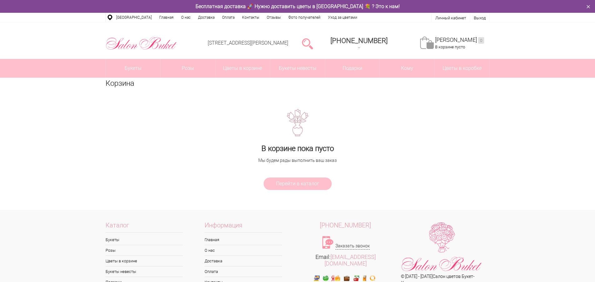
click at [74, 106] on div "[PERSON_NAME] В корзине пока пусто Мы будем рады выполнить ваш заказ Перейти в …" at bounding box center [297, 134] width 595 height 112
click at [460, 18] on link "Личный кабинет" at bounding box center [450, 18] width 31 height 5
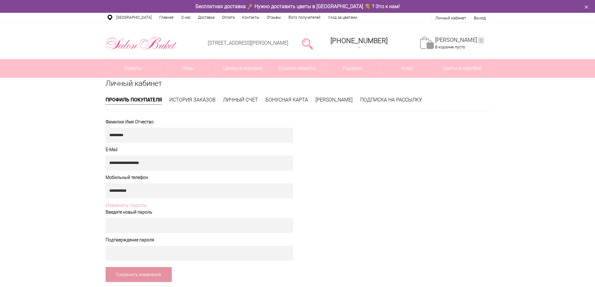
drag, startPoint x: 70, startPoint y: 115, endPoint x: 126, endPoint y: 108, distance: 56.3
click at [70, 116] on div "**********" at bounding box center [297, 180] width 595 height 204
click at [205, 101] on link "История заказов" at bounding box center [192, 100] width 46 height 6
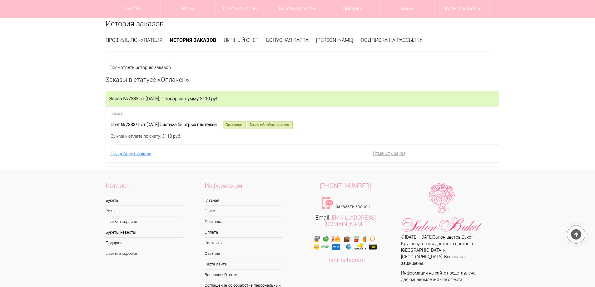
scroll to position [62, 0]
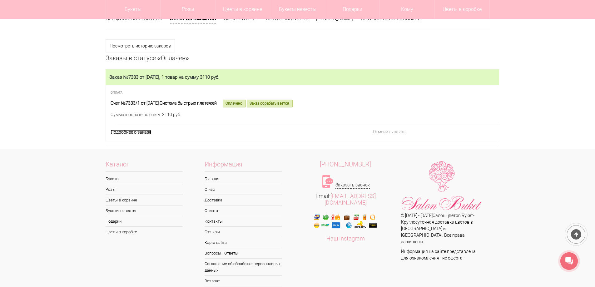
click at [142, 133] on link "Подробнее о заказе" at bounding box center [131, 132] width 41 height 5
click at [142, 134] on link "Подробнее о заказе" at bounding box center [131, 132] width 41 height 5
click at [144, 132] on link "Подробнее о заказе" at bounding box center [131, 132] width 41 height 5
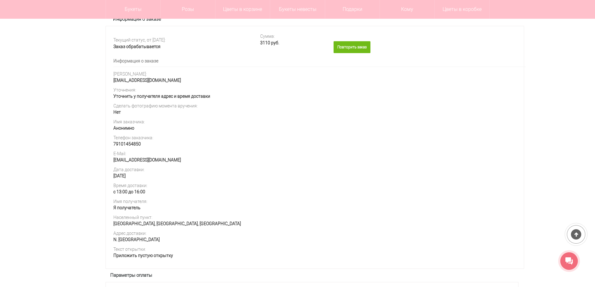
scroll to position [156, 0]
